Goal: Task Accomplishment & Management: Manage account settings

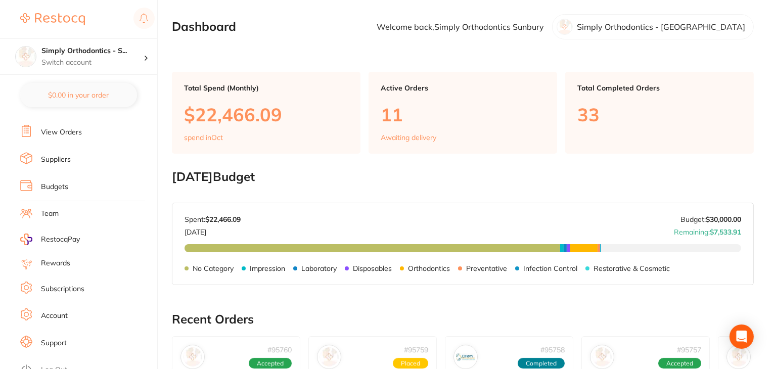
scroll to position [102, 0]
click at [57, 364] on link "Log Out" at bounding box center [54, 368] width 26 height 10
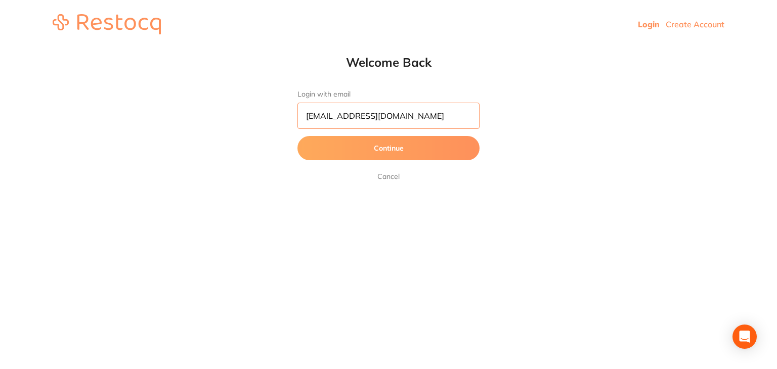
drag, startPoint x: 408, startPoint y: 114, endPoint x: 356, endPoint y: 77, distance: 63.5
click at [183, 49] on html "Login Create Account Welcome Back Login with email dhanie@restocq.com Continue …" at bounding box center [388, 24] width 777 height 49
paste input "jason_balwyn@yahoo"
type input "jason_balwyn@yahoo.com"
click at [365, 154] on button "Continue" at bounding box center [388, 148] width 182 height 24
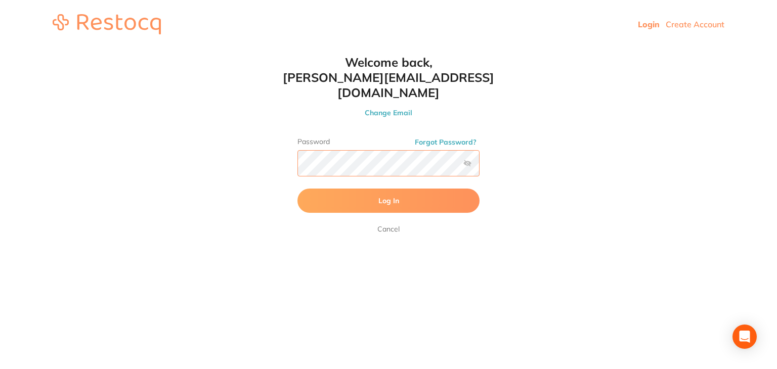
click at [297, 189] on button "Log In" at bounding box center [388, 201] width 182 height 24
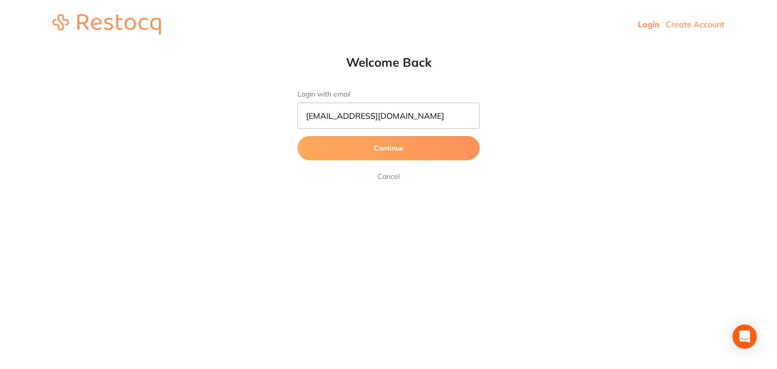
click at [324, 118] on input "orders@simplyortho.com.au" at bounding box center [388, 116] width 182 height 26
type input "orders@simplyortho.com.au"
click at [415, 148] on button "Continue" at bounding box center [388, 148] width 182 height 24
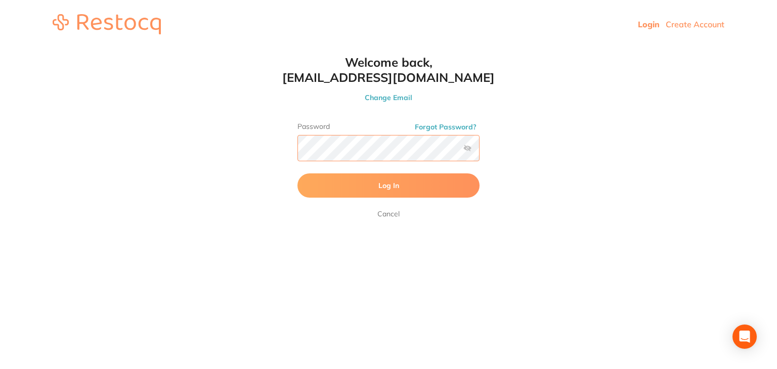
click at [297, 174] on button "Log In" at bounding box center [388, 186] width 182 height 24
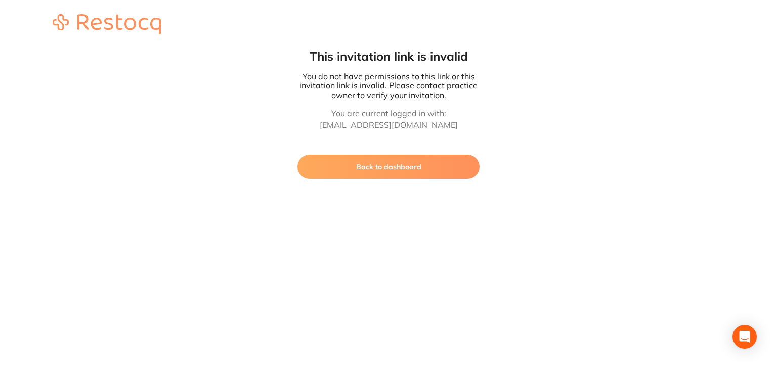
click at [425, 169] on button "Back to dashboard" at bounding box center [388, 167] width 182 height 24
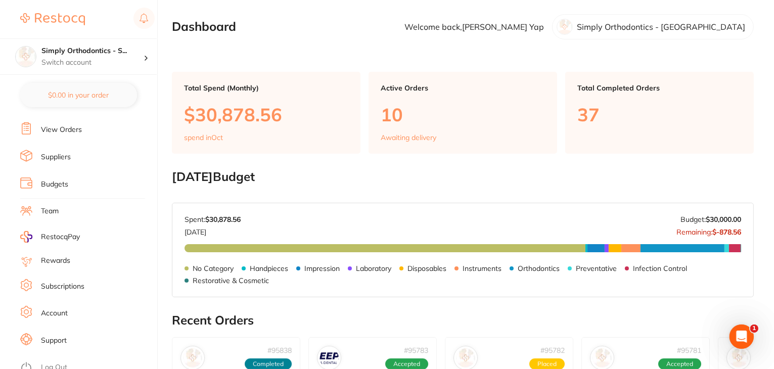
click at [59, 363] on link "Log Out" at bounding box center [54, 368] width 26 height 10
